Goal: Information Seeking & Learning: Learn about a topic

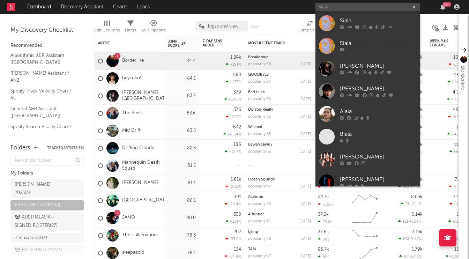
type input "siala"
click at [356, 17] on div "Siala" at bounding box center [378, 21] width 77 height 8
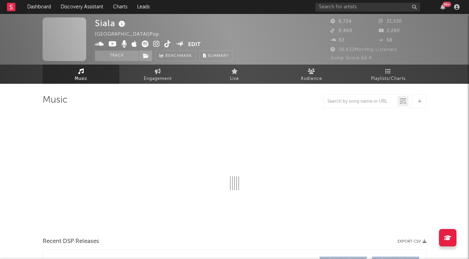
select select "1w"
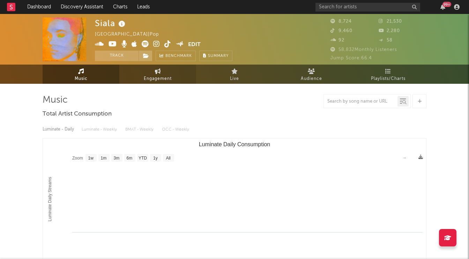
click at [161, 76] on span "Engagement" at bounding box center [158, 79] width 28 height 8
select select "1w"
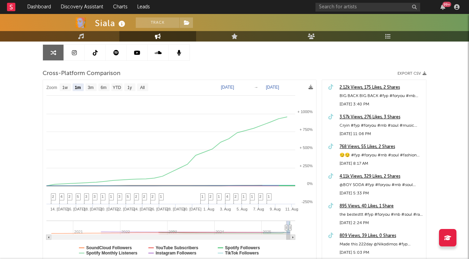
scroll to position [69, 0]
click at [88, 88] on text "3m" at bounding box center [91, 86] width 6 height 5
select select "3m"
type input "[DATE]"
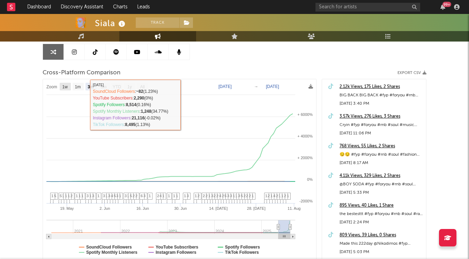
click at [68, 84] on text "1w" at bounding box center [65, 86] width 6 height 5
select select "1w"
type input "[DATE]"
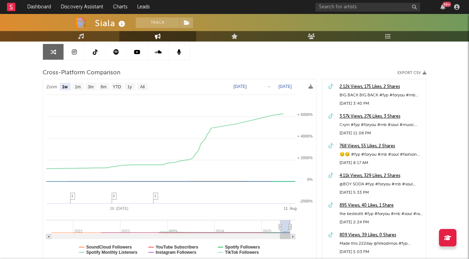
select select "1w"
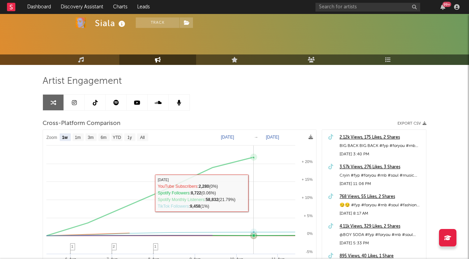
scroll to position [17, 0]
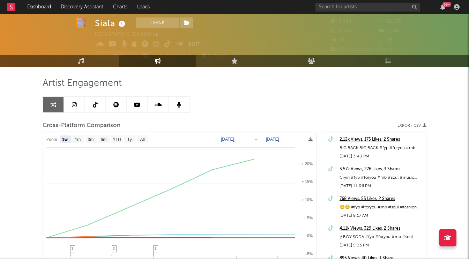
click at [95, 105] on icon at bounding box center [95, 105] width 5 height 6
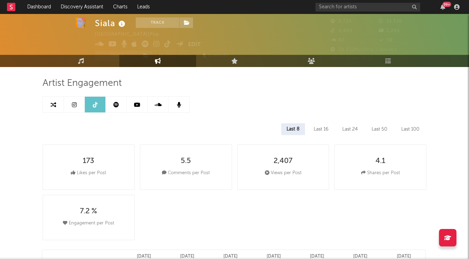
select select "6m"
click at [45, 6] on link "Dashboard" at bounding box center [38, 7] width 33 height 14
